Goal: Information Seeking & Learning: Find specific fact

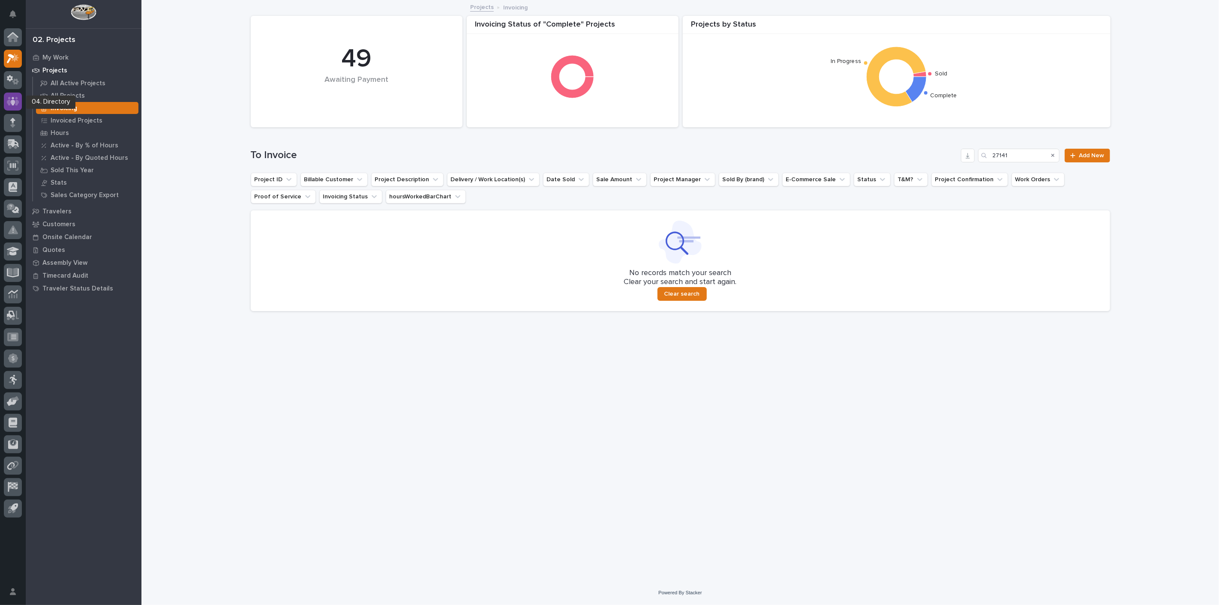
click at [13, 106] on div at bounding box center [13, 102] width 18 height 18
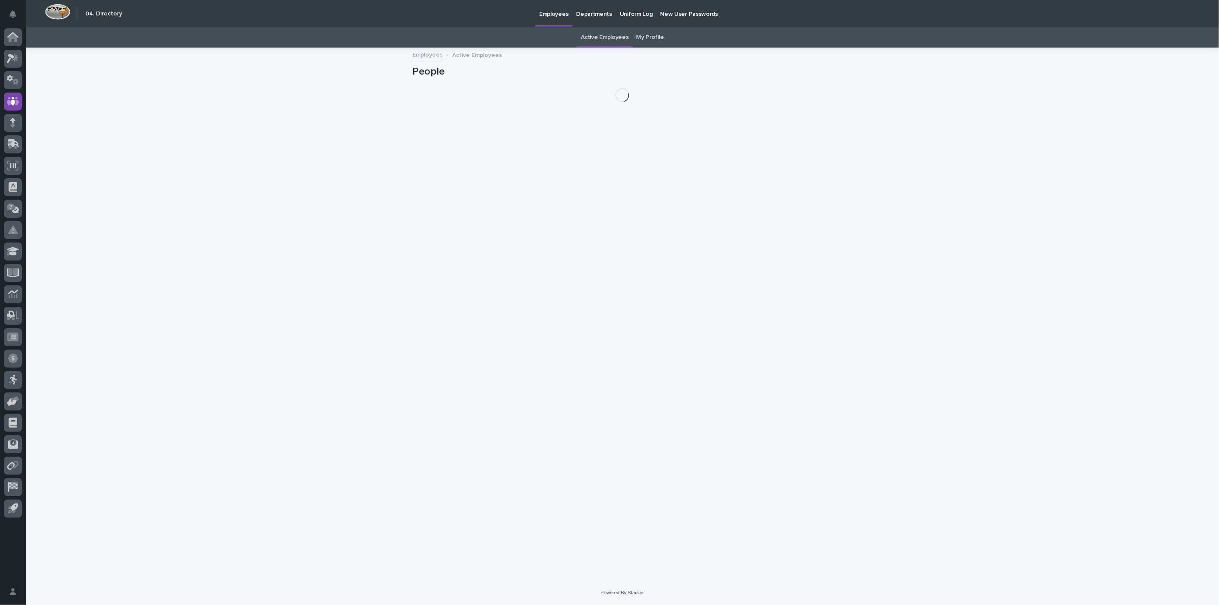
click at [610, 36] on link "Active Employees" at bounding box center [605, 37] width 48 height 20
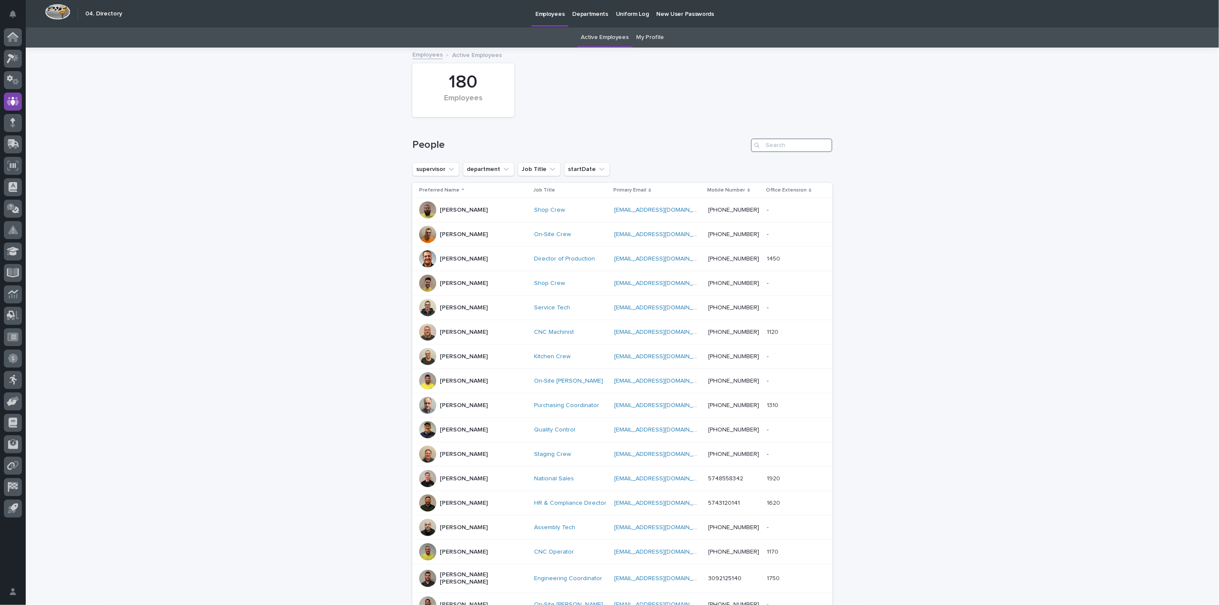
click at [775, 140] on input "Search" at bounding box center [791, 145] width 81 height 14
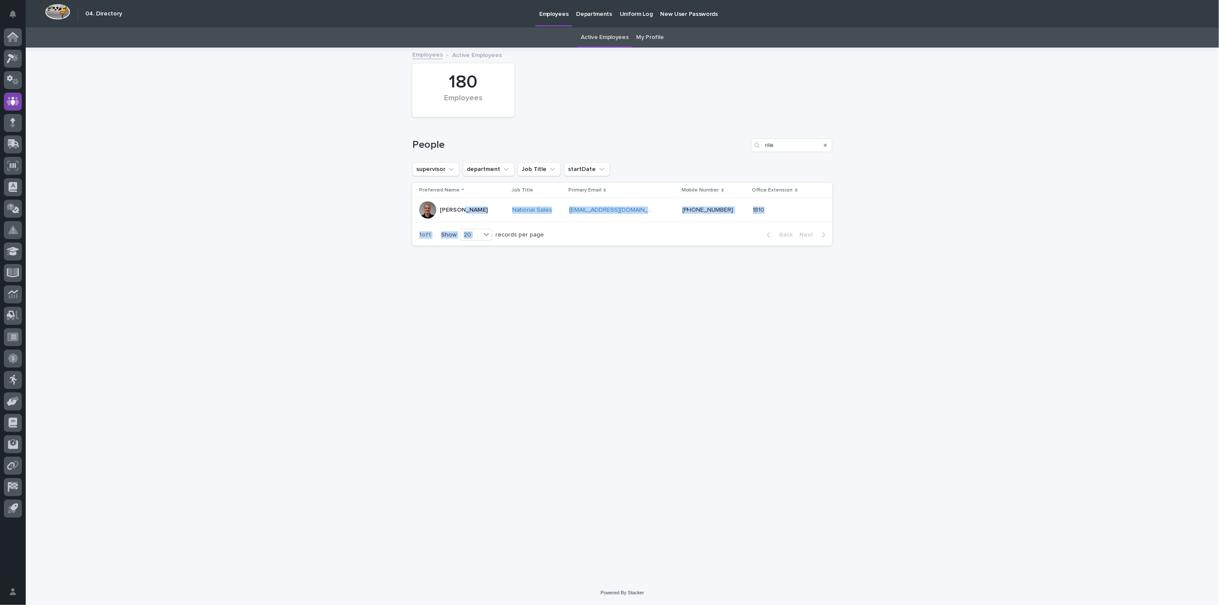
drag, startPoint x: 456, startPoint y: 209, endPoint x: 540, endPoint y: 261, distance: 98.1
click at [498, 260] on div "Loading... Saving… Loading... Saving… 180 Employees People rile supervisor depa…" at bounding box center [622, 303] width 429 height 511
click at [785, 145] on input "rile" at bounding box center [791, 145] width 81 height 14
type input "r"
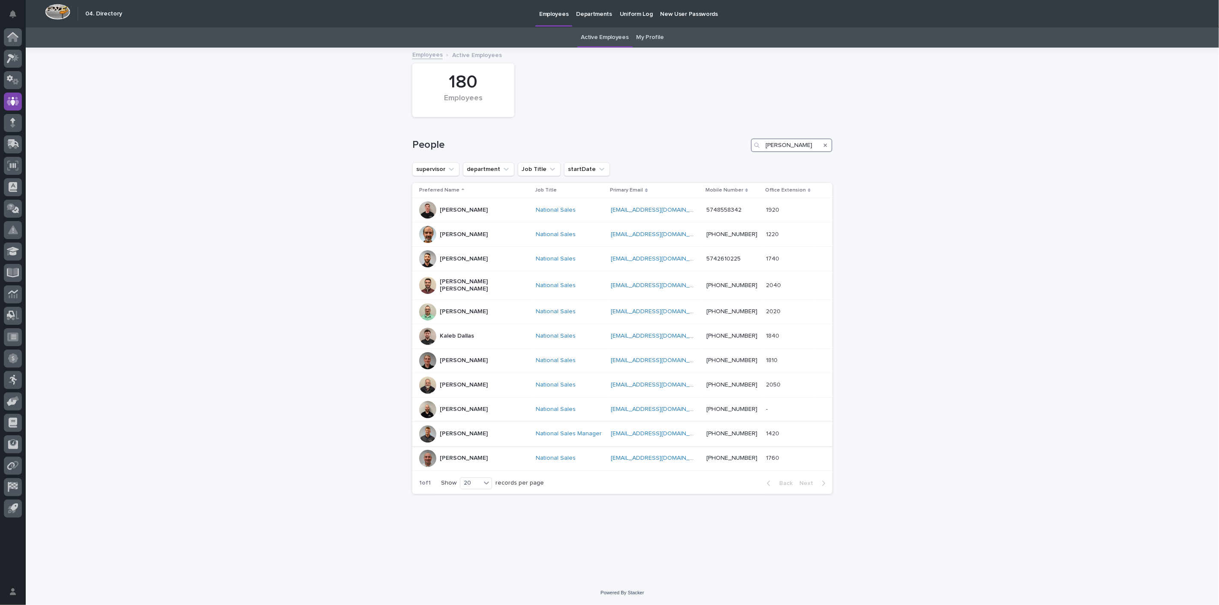
type input "[PERSON_NAME]"
click at [455, 430] on p "[PERSON_NAME]" at bounding box center [464, 433] width 48 height 7
